Goal: Task Accomplishment & Management: Complete application form

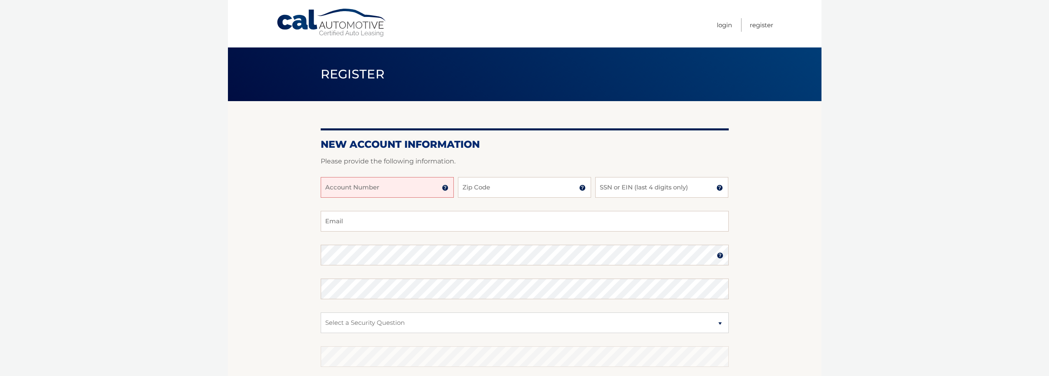
click at [405, 188] on input "Account Number" at bounding box center [387, 187] width 133 height 21
click at [495, 188] on input "Zip Code" at bounding box center [524, 187] width 133 height 21
type input "34609"
type input "SMECODER@GMAIL.COM"
click at [621, 187] on input "SSN or EIN (last 4 digits only)" at bounding box center [661, 187] width 133 height 21
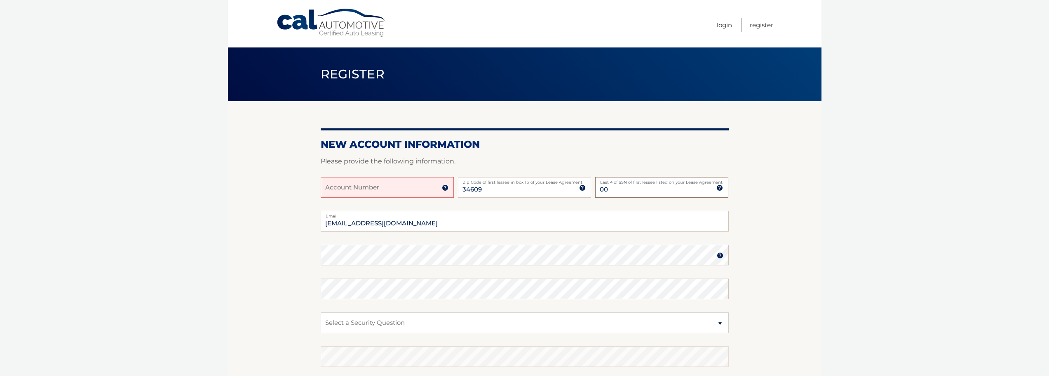
type input "0"
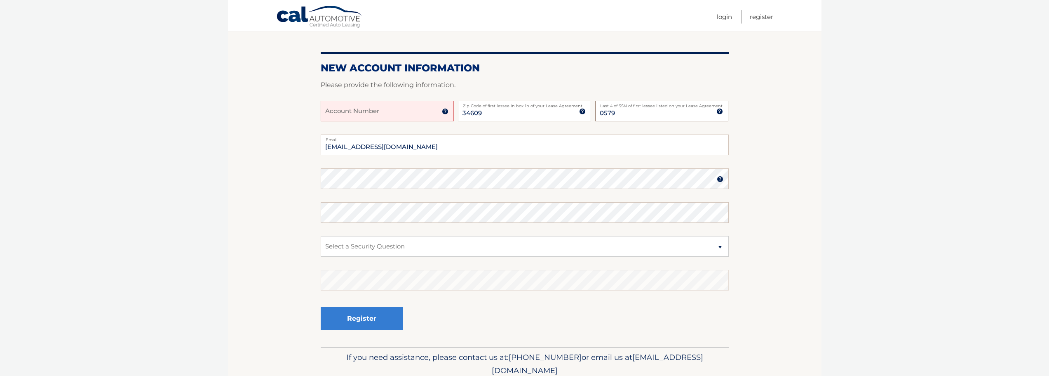
scroll to position [82, 0]
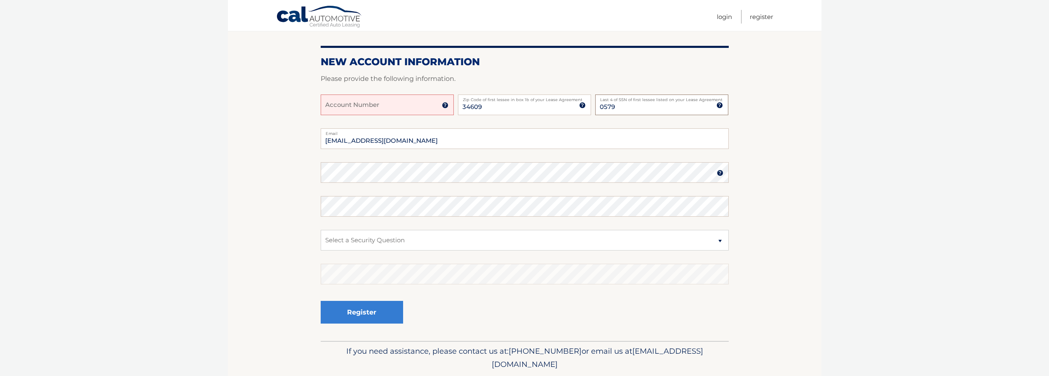
type input "0579"
type input "smecoder@gmail.com"
click at [720, 173] on img at bounding box center [720, 172] width 7 height 7
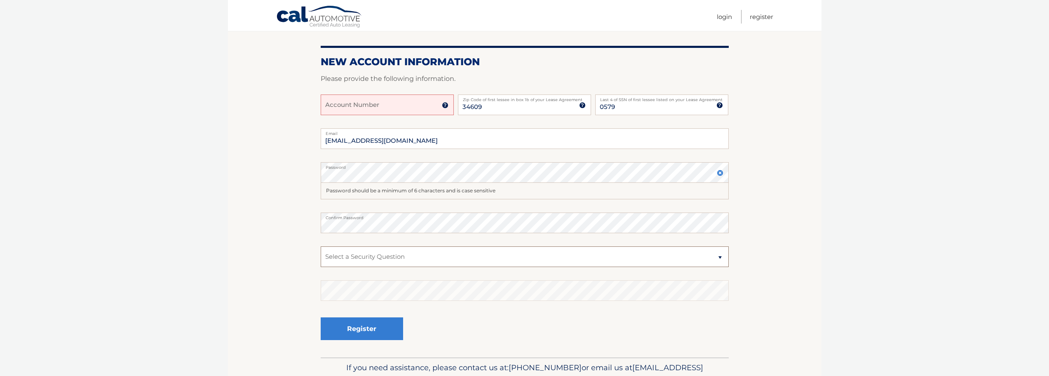
click at [381, 258] on select "Select a Security Question What was the name of your elementary school? What is…" at bounding box center [525, 256] width 408 height 21
select select "2"
click at [321, 246] on select "Select a Security Question What was the name of your elementary school? What is…" at bounding box center [525, 256] width 408 height 21
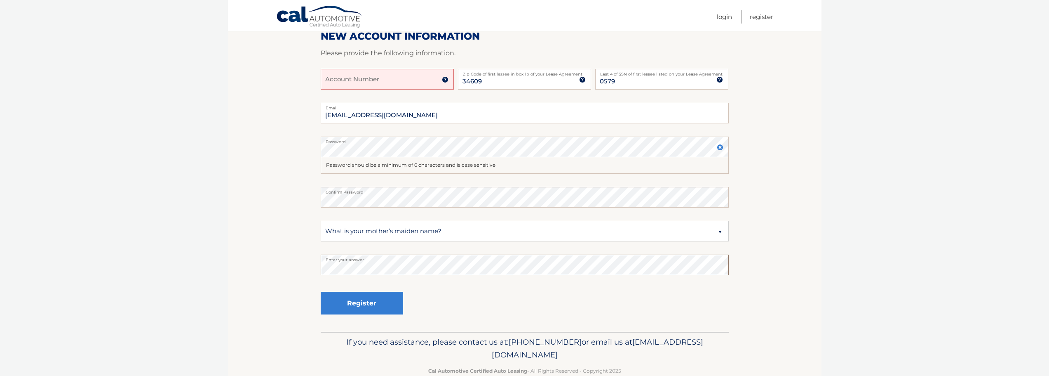
scroll to position [127, 0]
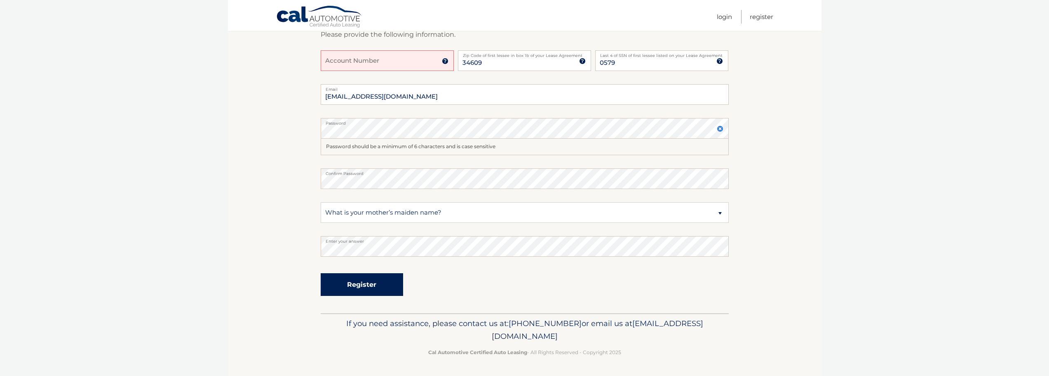
click at [385, 282] on button "Register" at bounding box center [362, 284] width 82 height 23
click at [396, 66] on input "Account Number" at bounding box center [387, 60] width 133 height 21
click at [368, 65] on input "Account Number" at bounding box center [387, 60] width 133 height 21
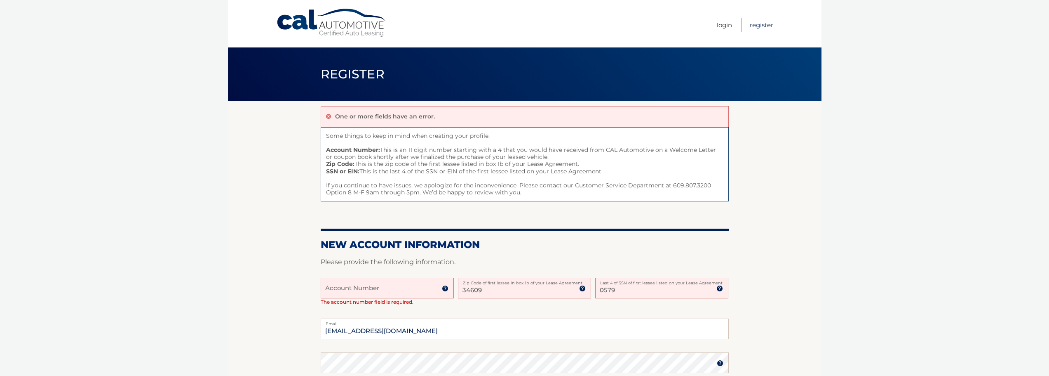
click at [764, 23] on link "Register" at bounding box center [761, 25] width 23 height 14
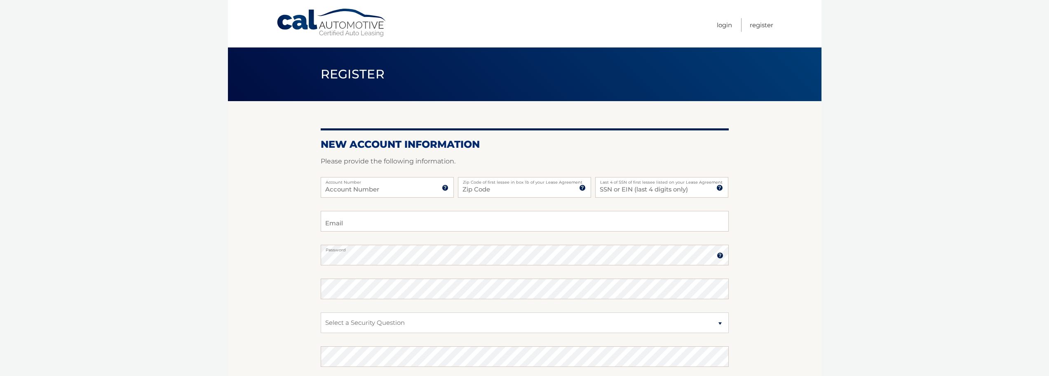
scroll to position [110, 0]
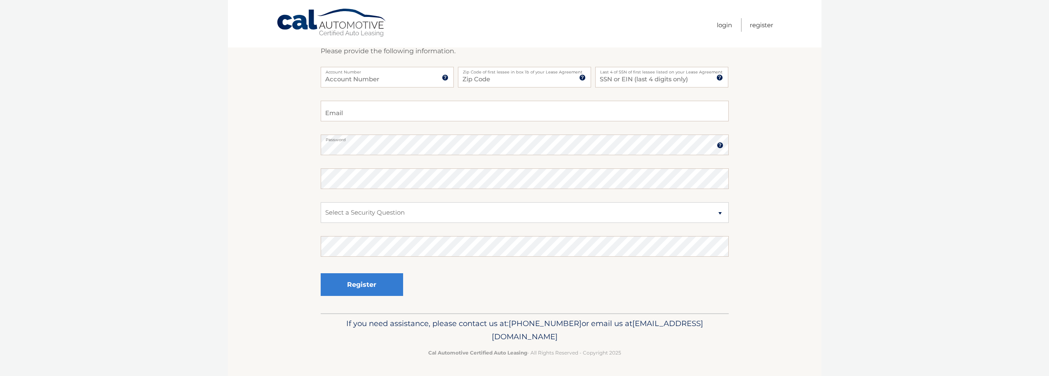
click at [300, 15] on link "Cal Automotive" at bounding box center [331, 22] width 111 height 29
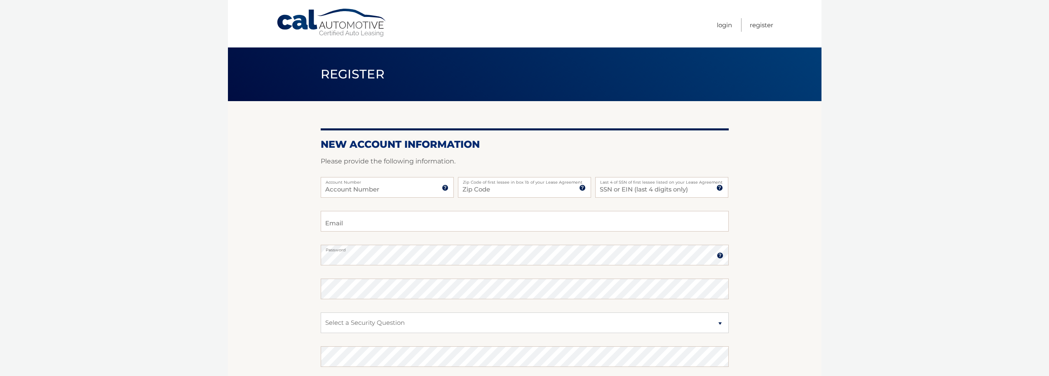
scroll to position [110, 0]
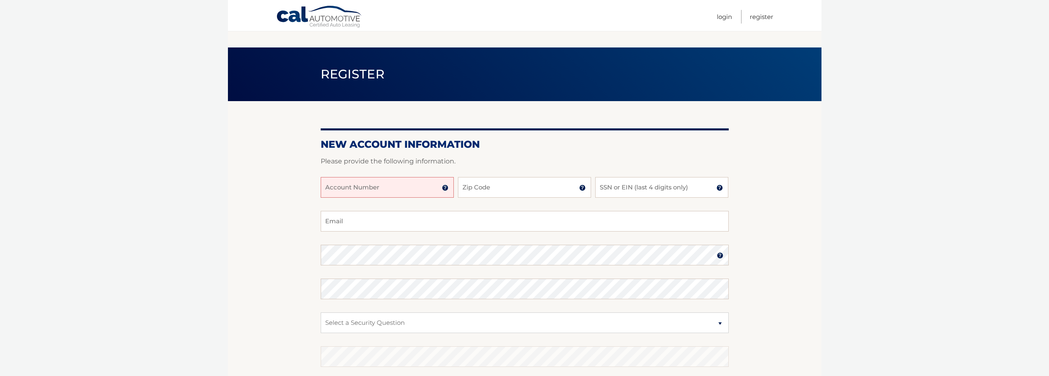
scroll to position [110, 0]
